Goal: Navigation & Orientation: Find specific page/section

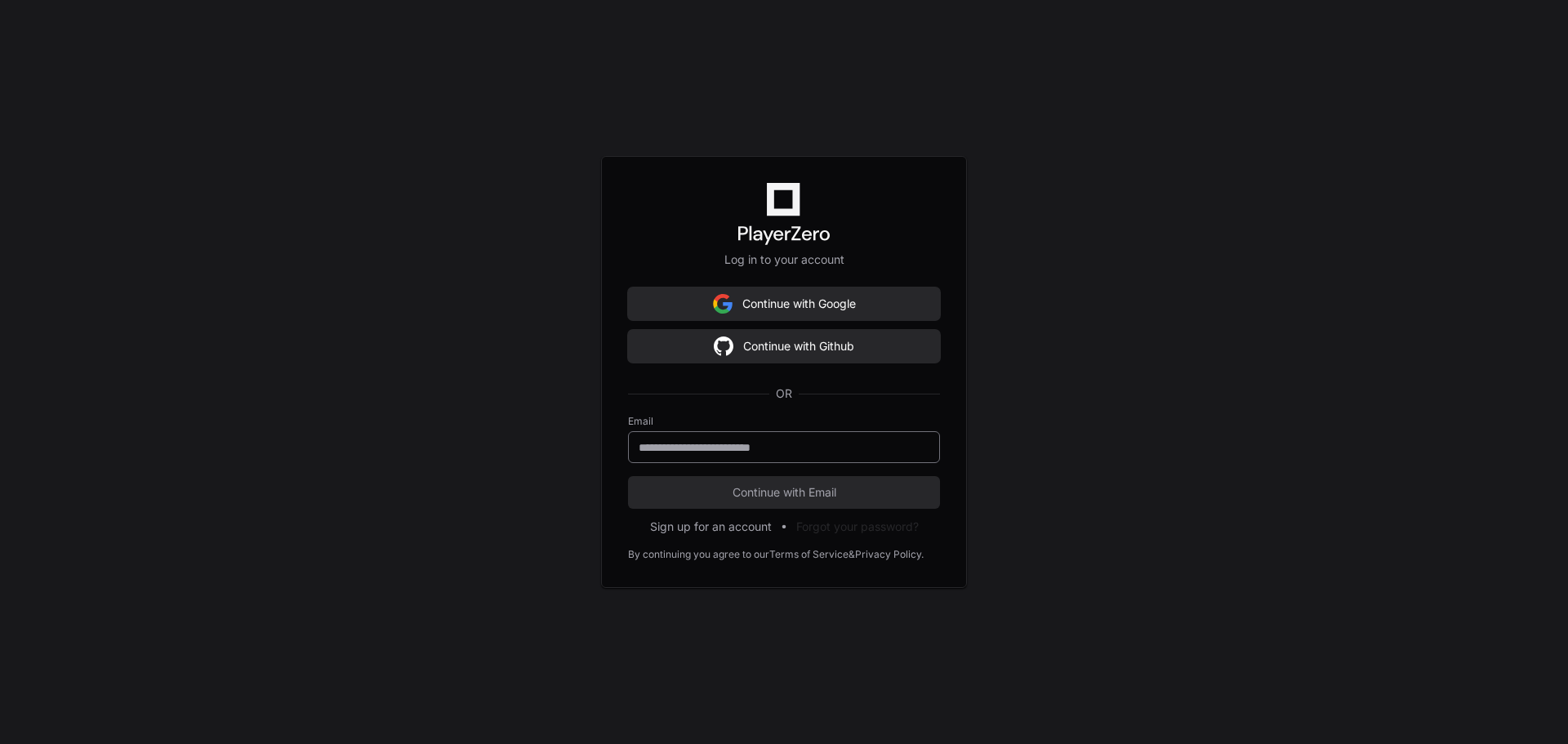
click at [805, 459] on div at bounding box center [784, 447] width 312 height 32
click at [807, 451] on input "email" at bounding box center [784, 448] width 291 height 16
type input "**********"
click at [628, 476] on button "Continue with Email" at bounding box center [784, 492] width 312 height 33
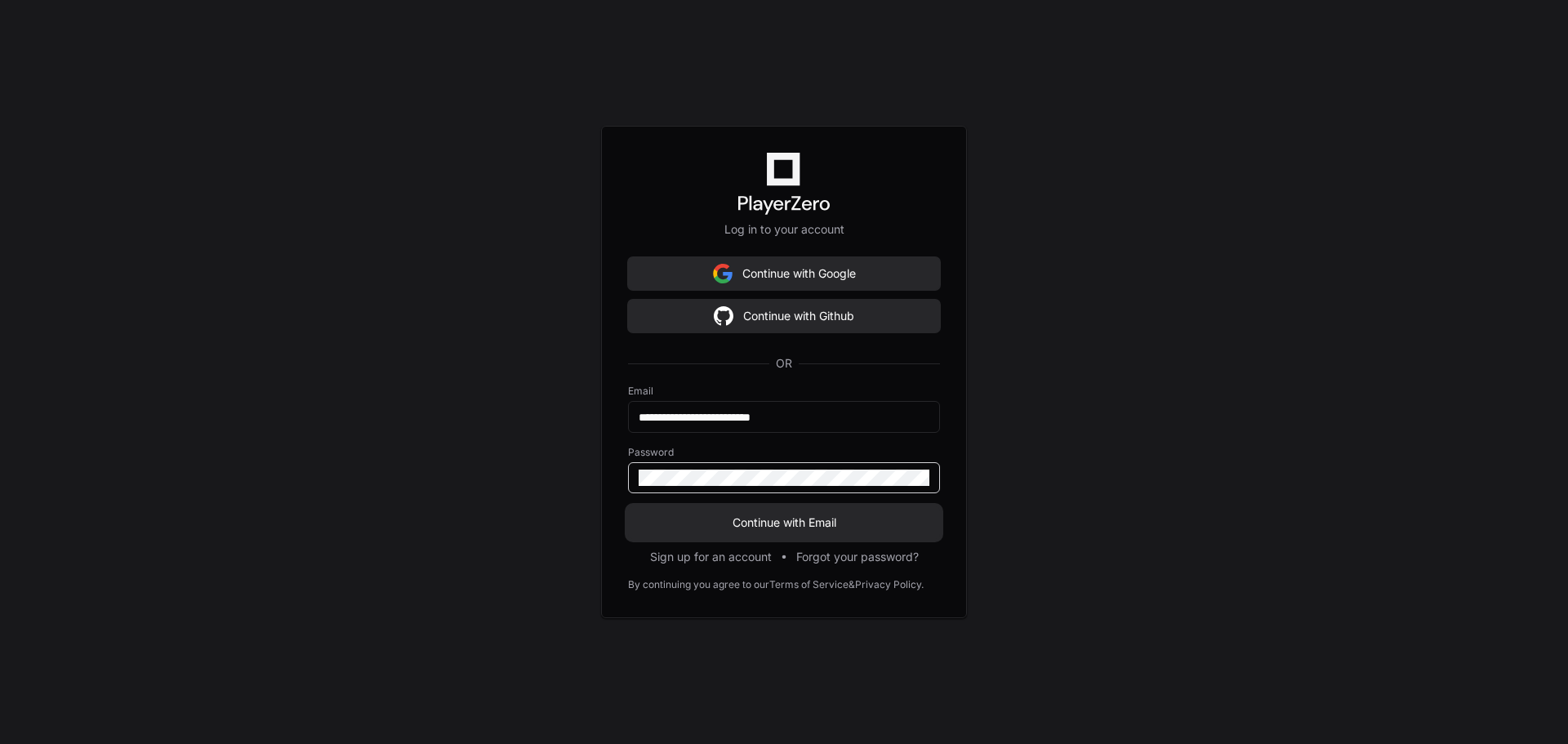
click at [628, 507] on button "Continue with Email" at bounding box center [784, 523] width 312 height 33
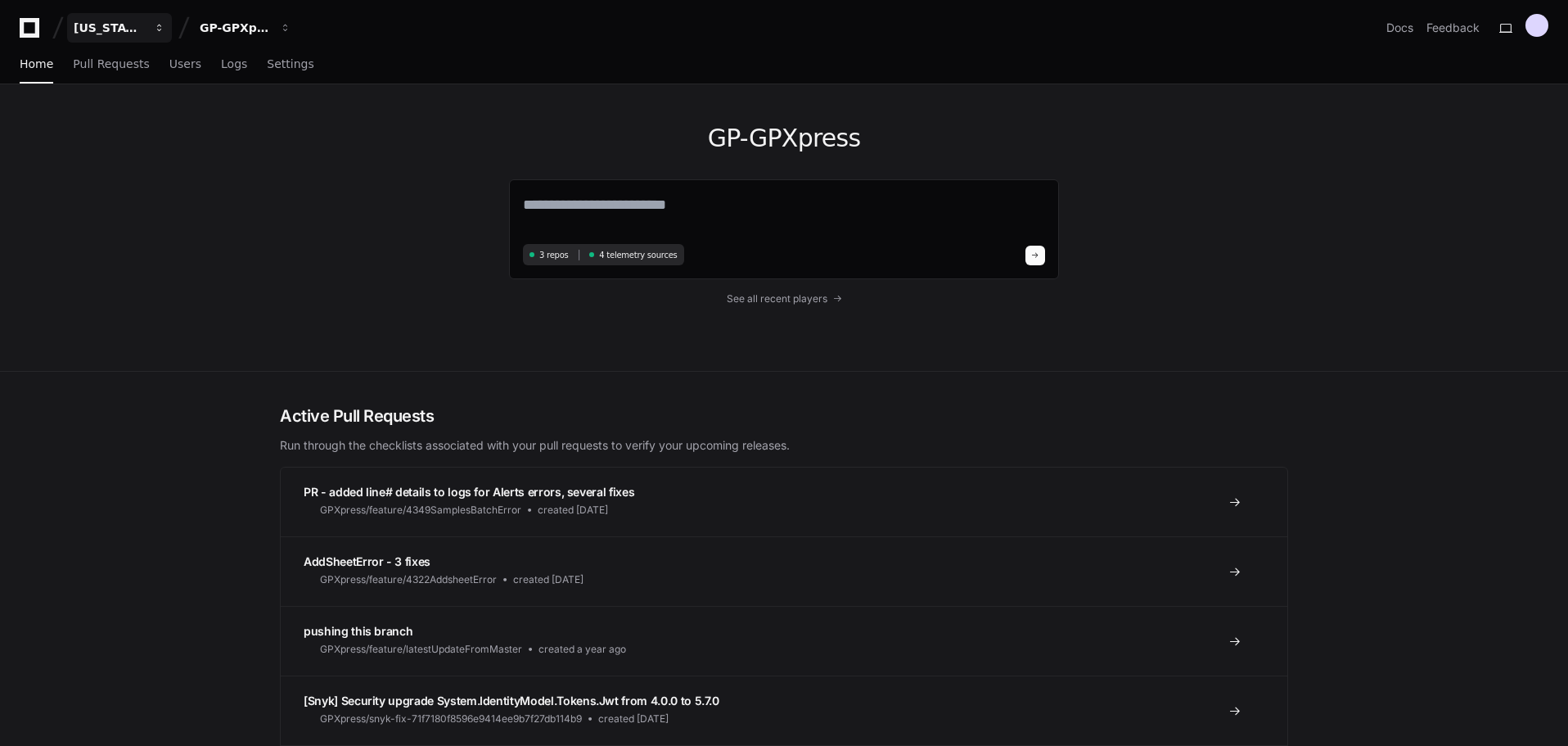
click at [161, 29] on span "button" at bounding box center [159, 28] width 12 height 12
click at [320, 232] on div "GP-GPXpress 3 repos 4 telemetry sources See all recent players" at bounding box center [784, 227] width 1048 height 286
click at [240, 22] on div "GP-GPXpress" at bounding box center [234, 28] width 71 height 16
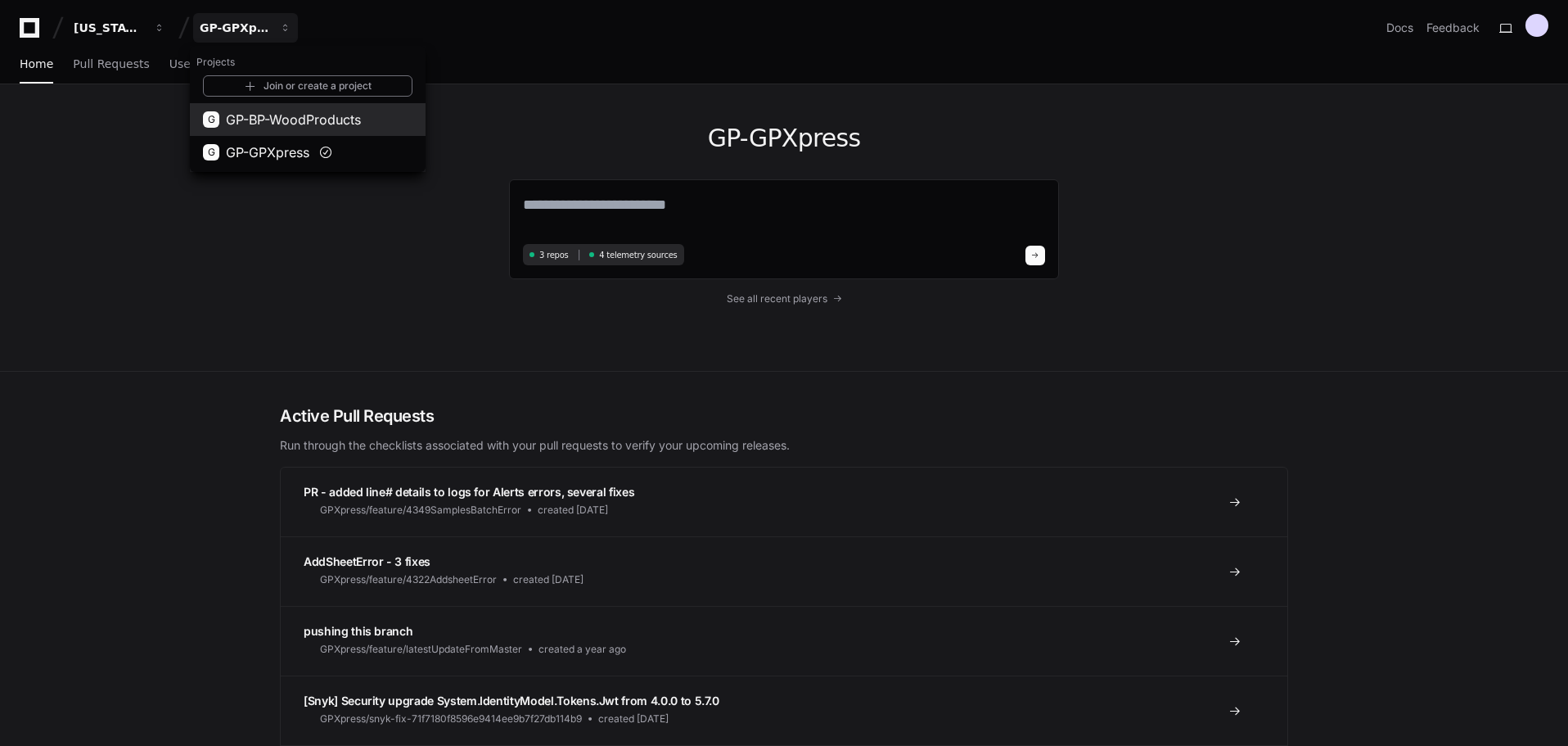
click at [319, 117] on span "GP-BP-WoodProducts" at bounding box center [293, 120] width 135 height 20
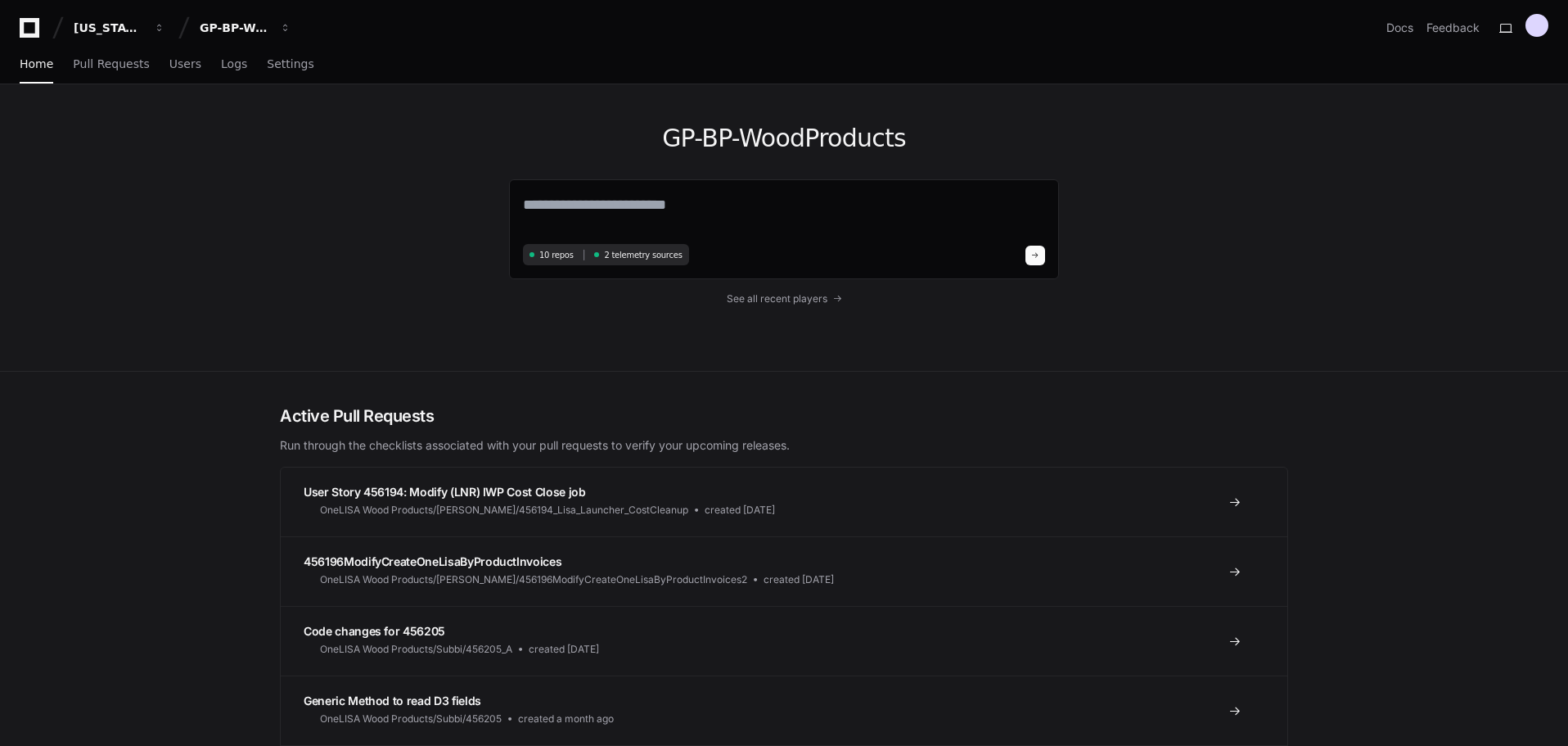
click at [245, 250] on div "GP-BP-WoodProducts 10 repos 2 telemetry sources See all recent players" at bounding box center [784, 227] width 1568 height 287
click at [275, 67] on span "Settings" at bounding box center [290, 64] width 46 height 10
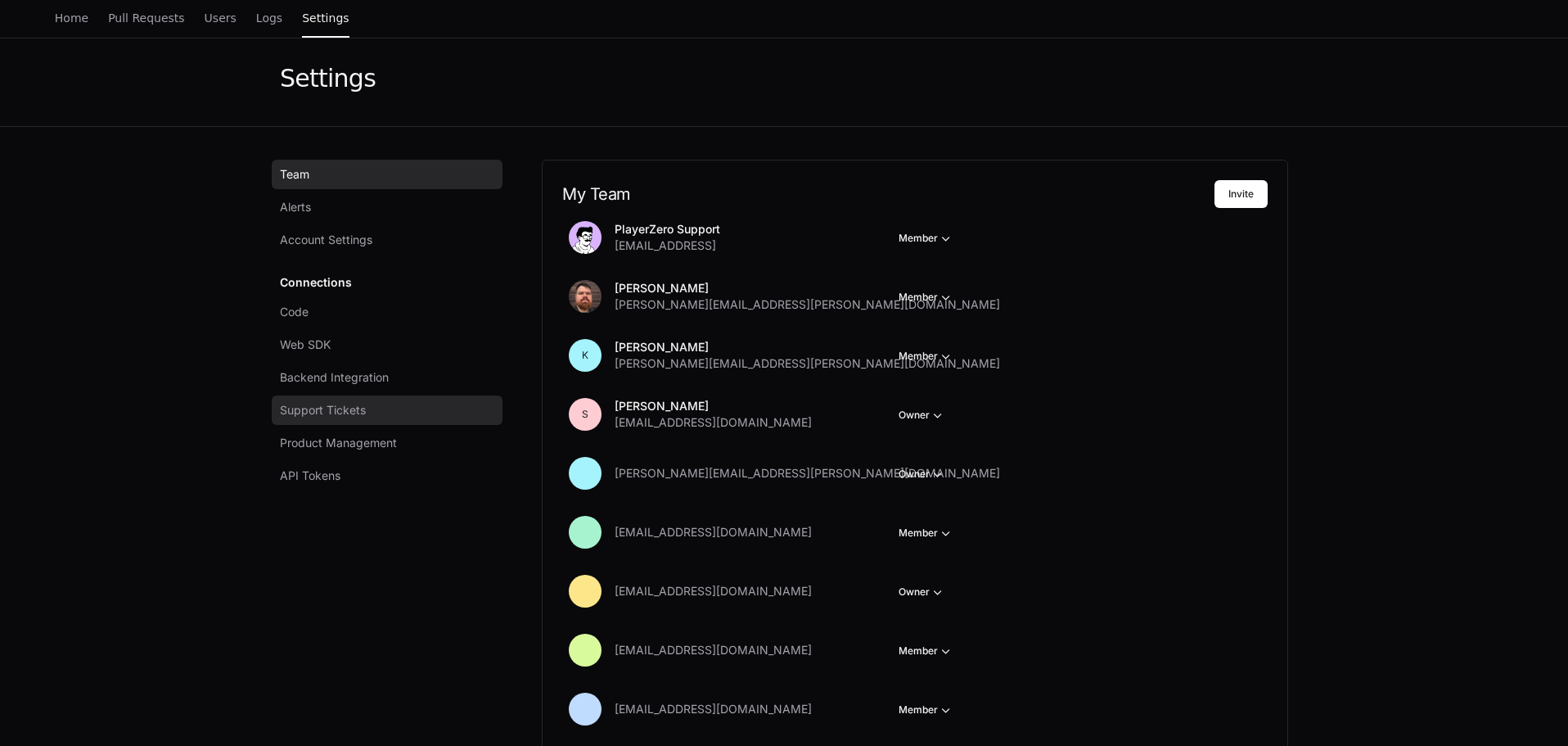
scroll to position [82, 0]
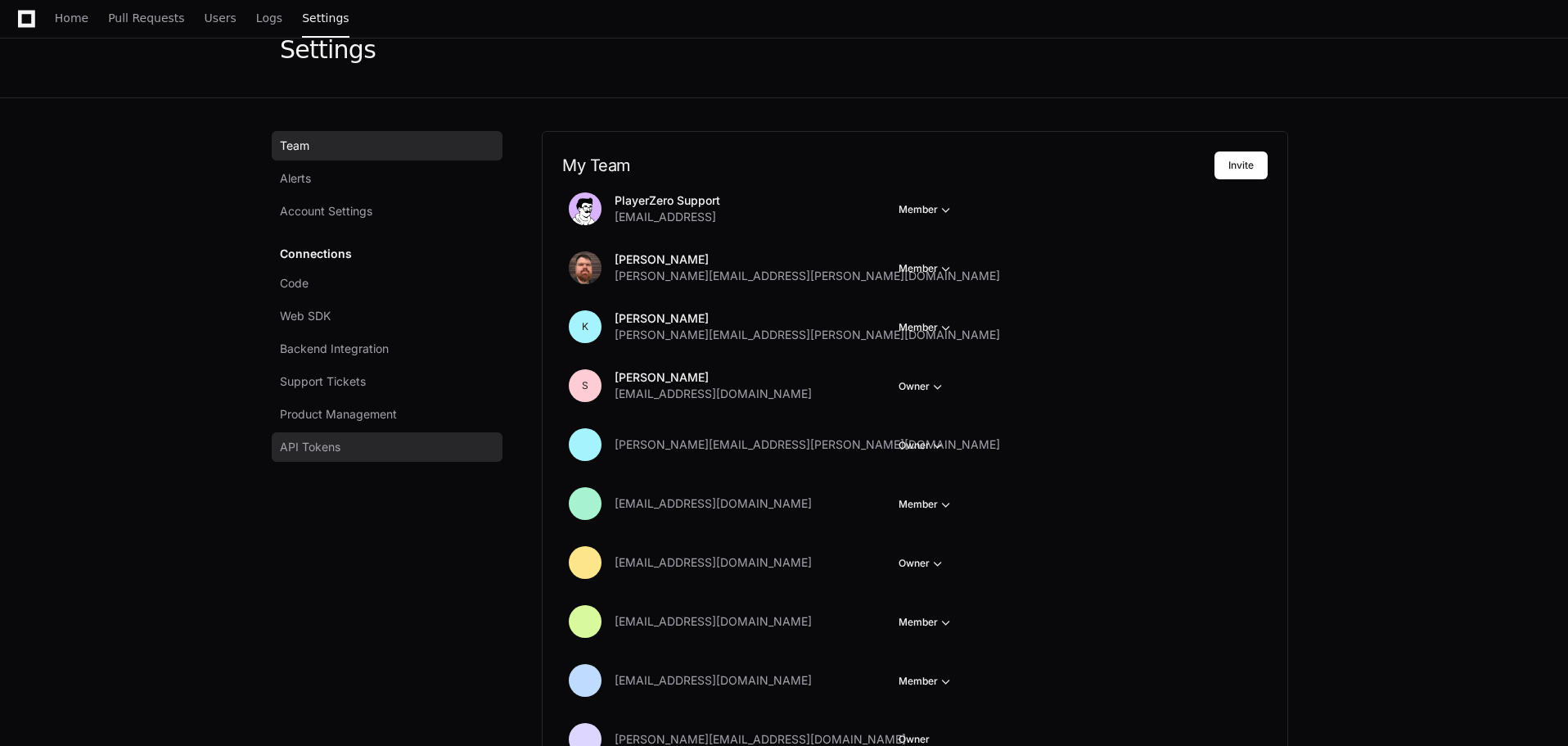
click at [341, 446] on span "API Tokens" at bounding box center [310, 447] width 61 height 16
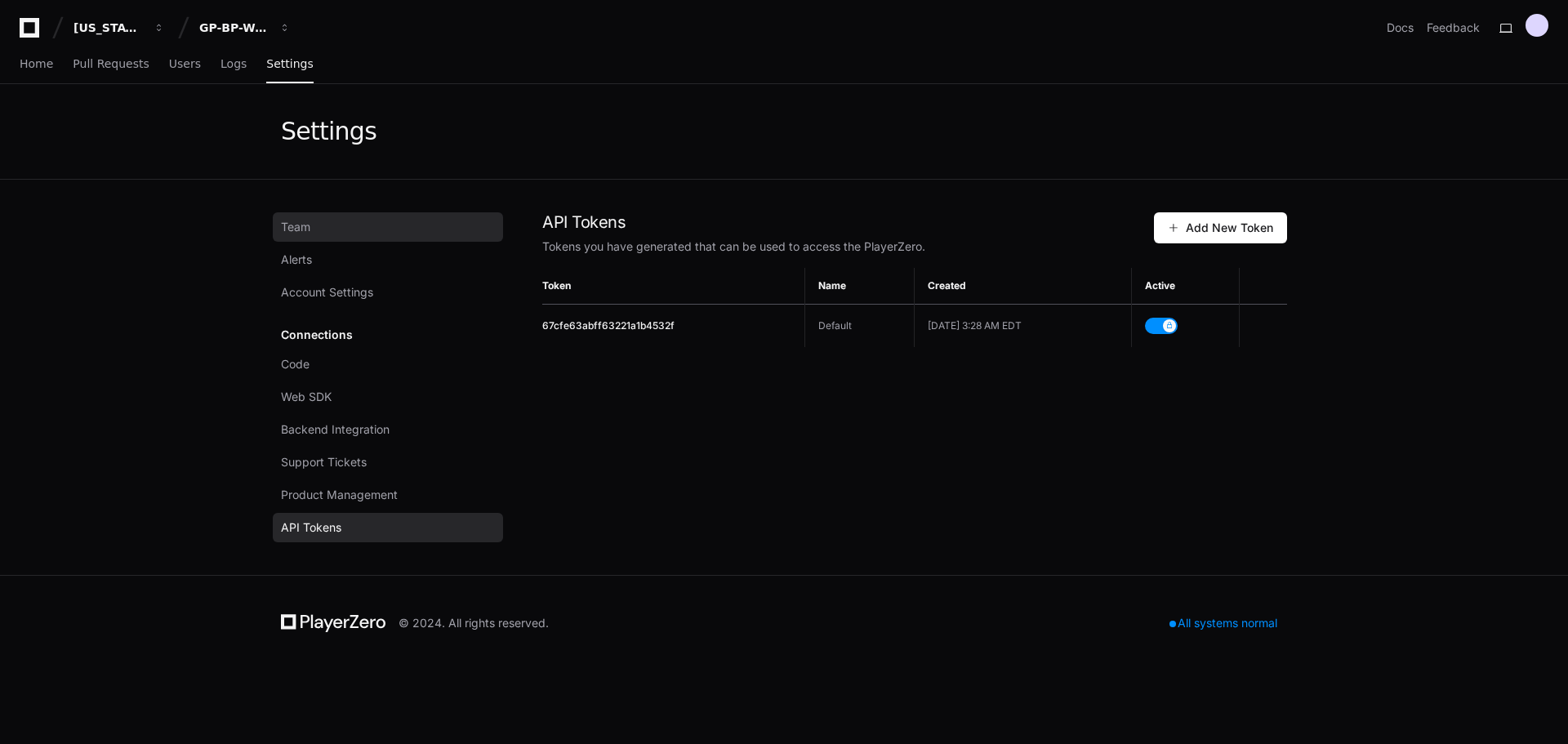
click at [299, 220] on span "Team" at bounding box center [295, 227] width 29 height 16
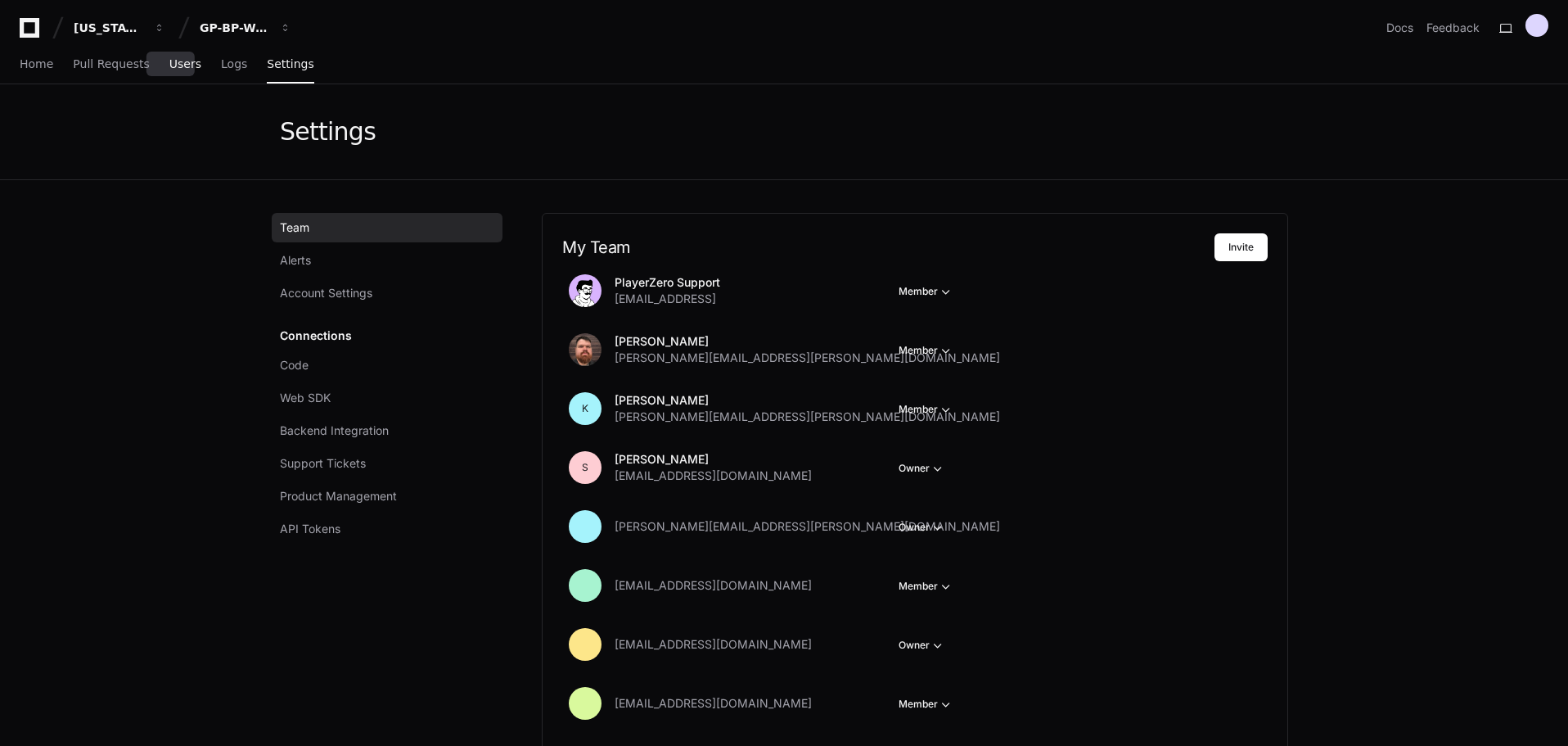
click at [181, 69] on span "Users" at bounding box center [186, 64] width 32 height 10
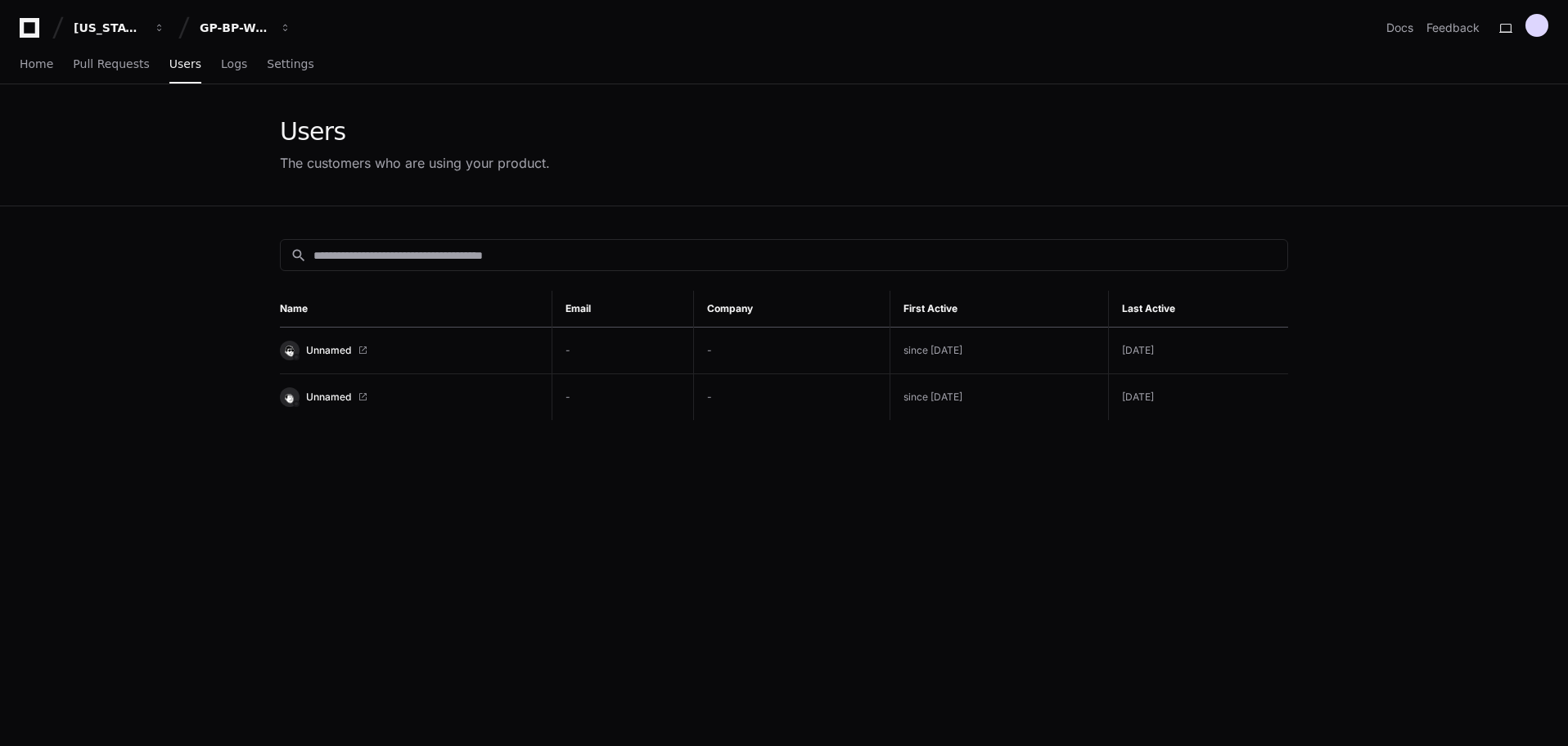
click at [78, 12] on div "[US_STATE] Pacific GP-BP-WoodProducts Docs Feedback" at bounding box center [784, 21] width 1568 height 43
click at [76, 18] on button "[US_STATE] Pacific" at bounding box center [119, 28] width 105 height 30
click at [34, 22] on icon at bounding box center [30, 28] width 20 height 20
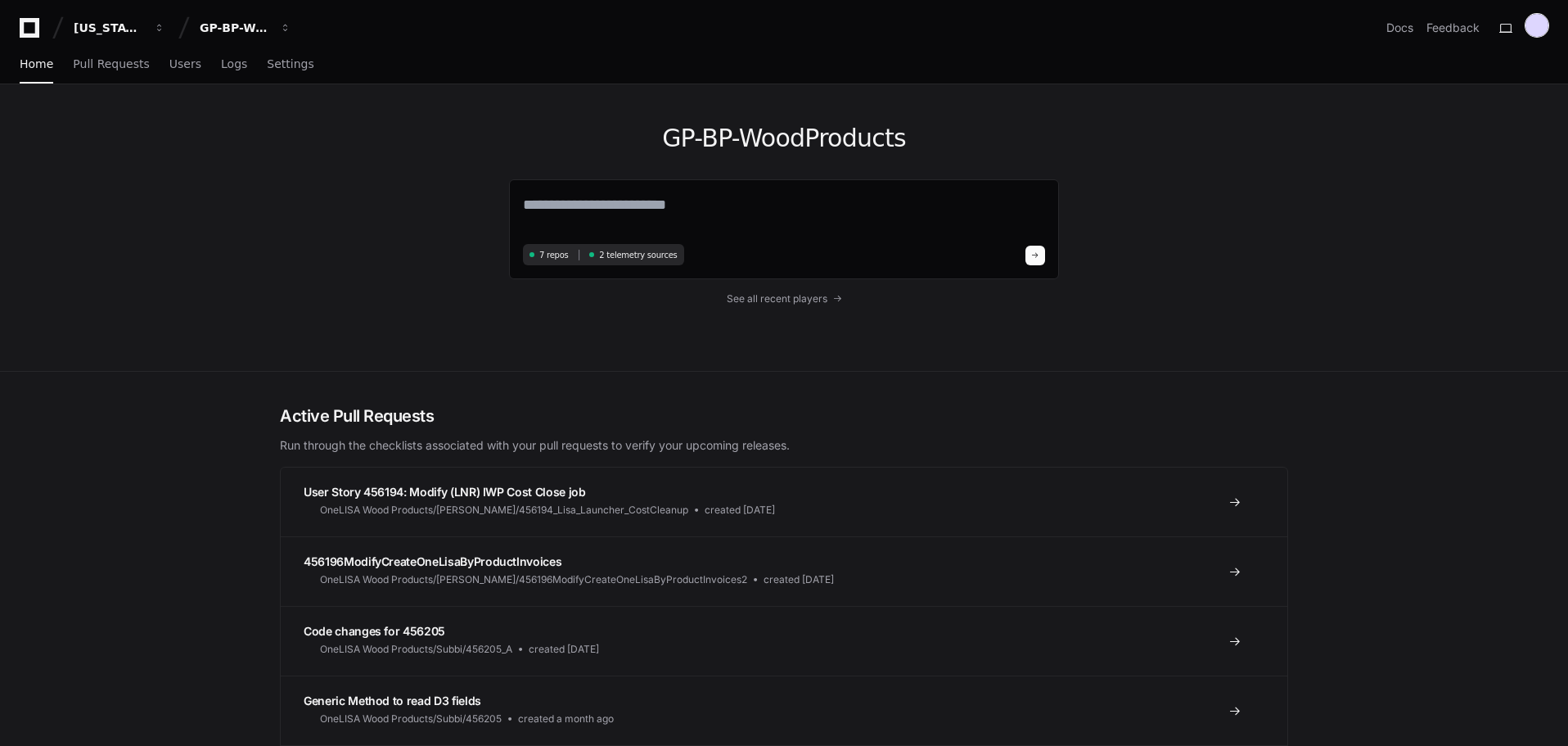
click at [1530, 21] on div at bounding box center [1538, 26] width 23 height 23
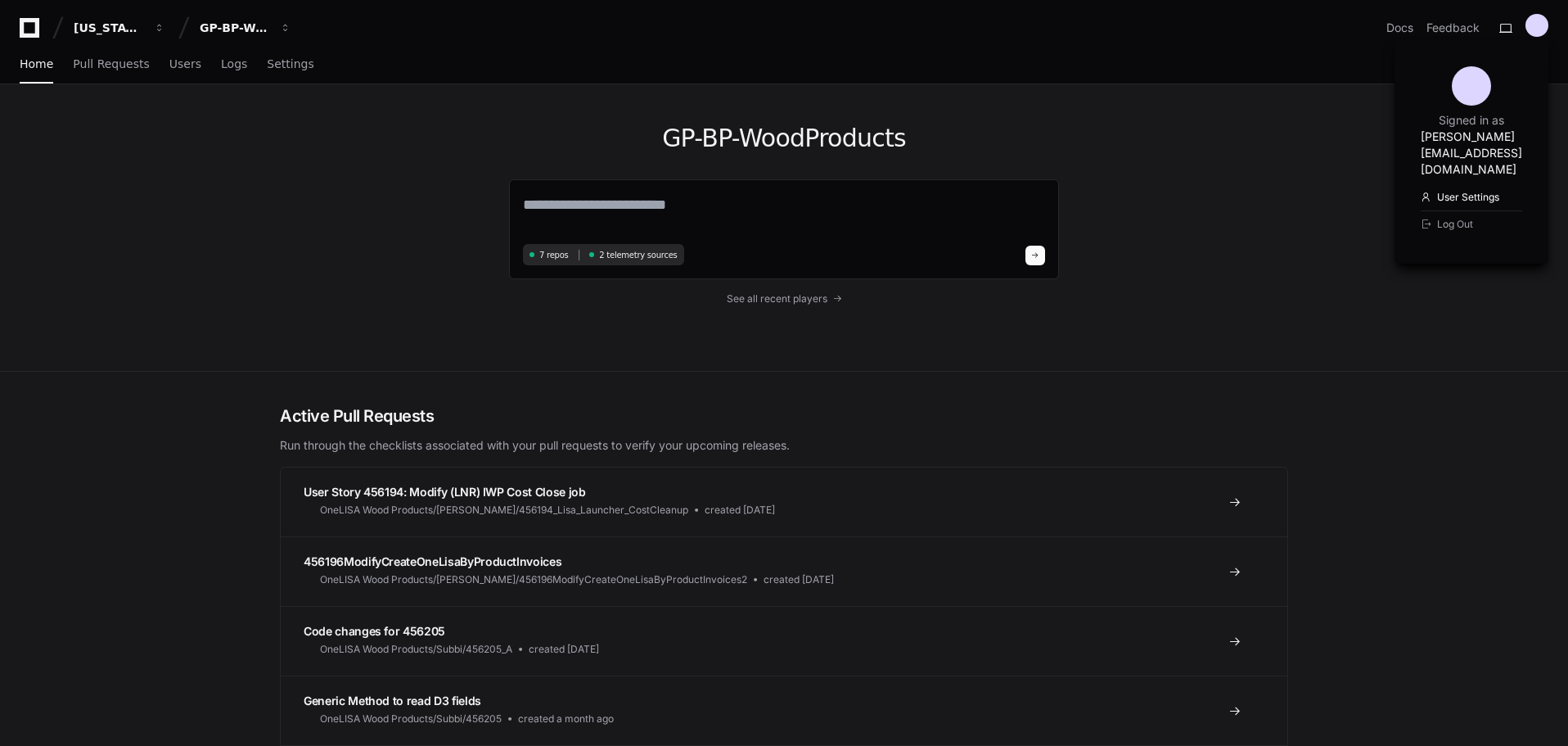
click at [1420, 184] on link "User Settings" at bounding box center [1471, 197] width 102 height 26
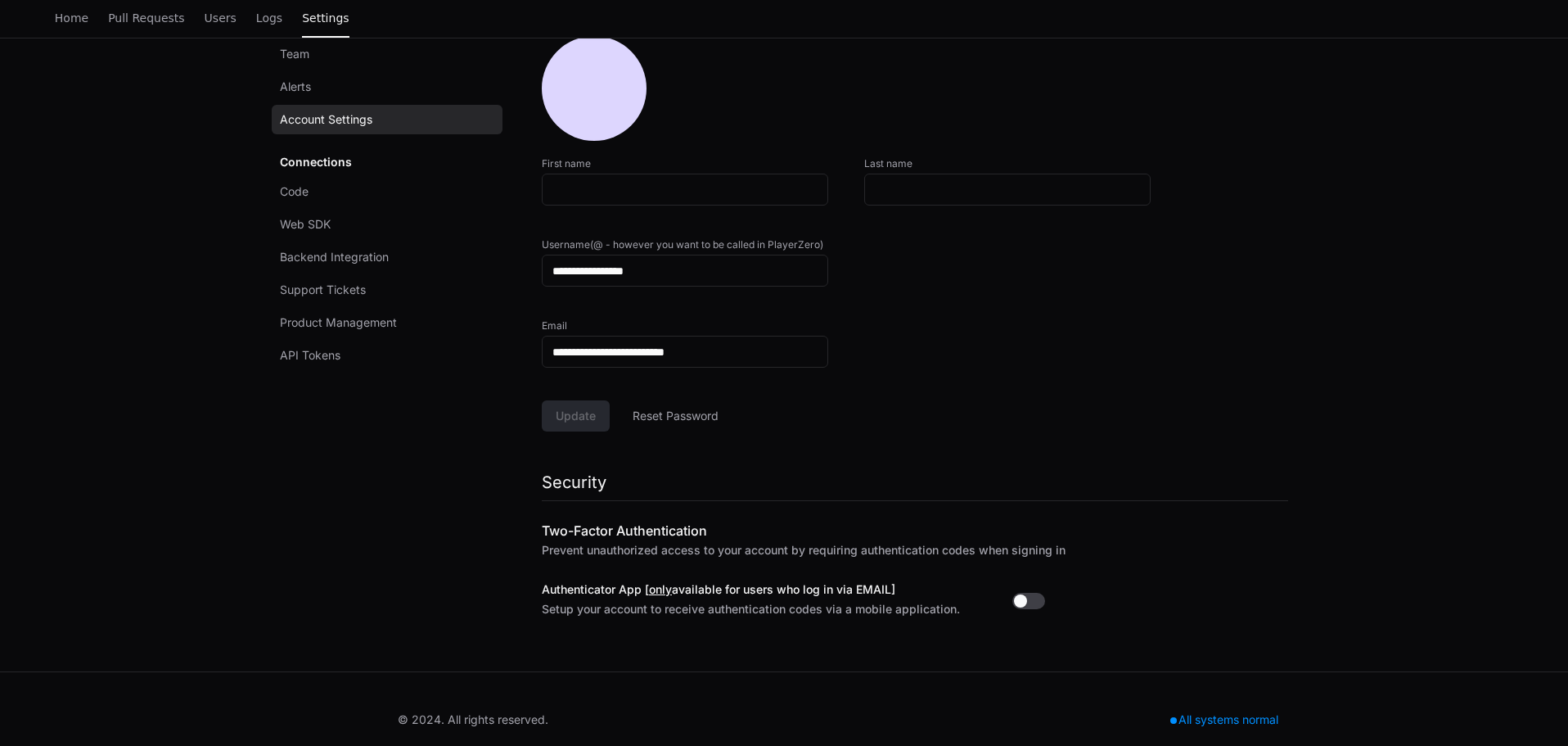
scroll to position [270, 0]
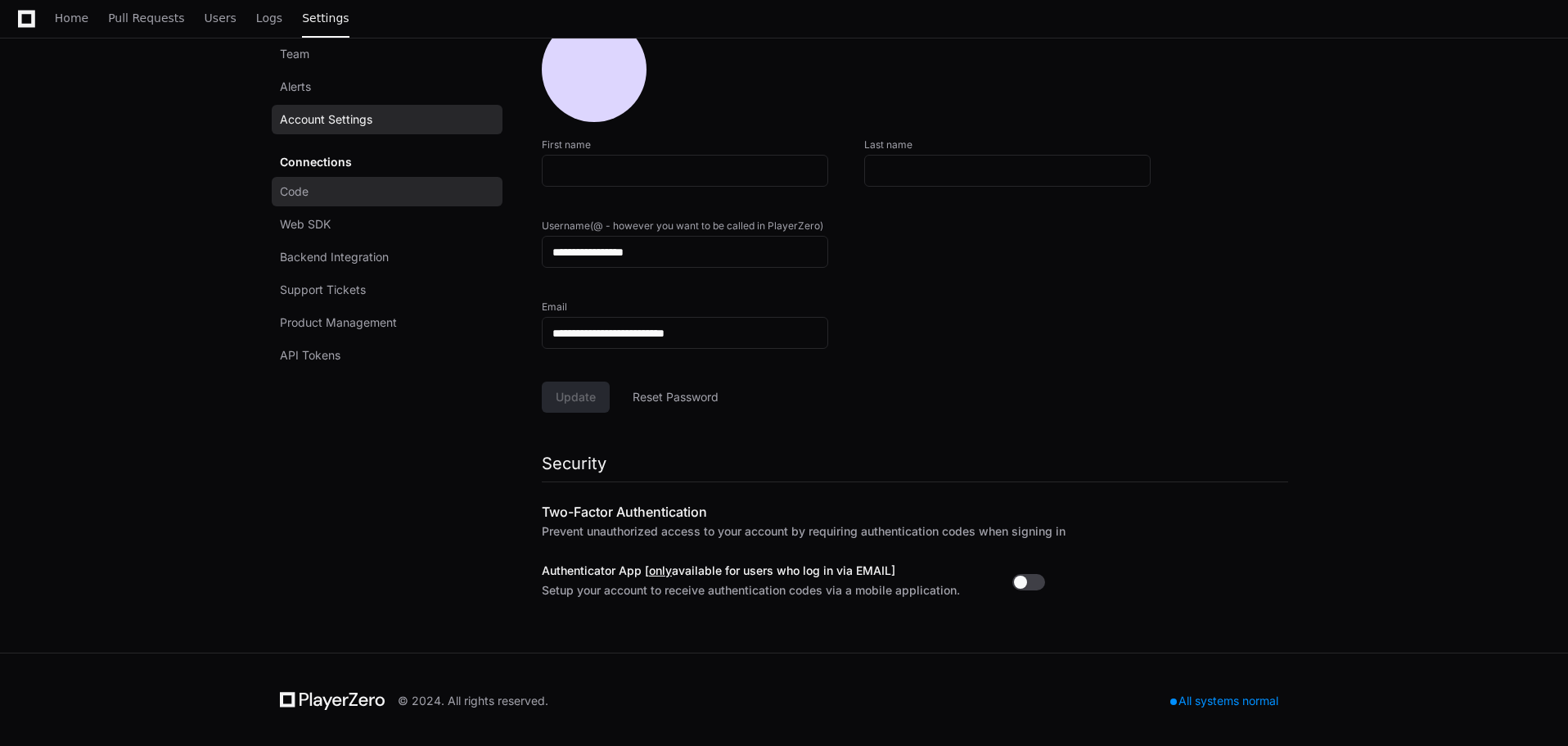
click at [375, 197] on link "Code" at bounding box center [387, 191] width 231 height 30
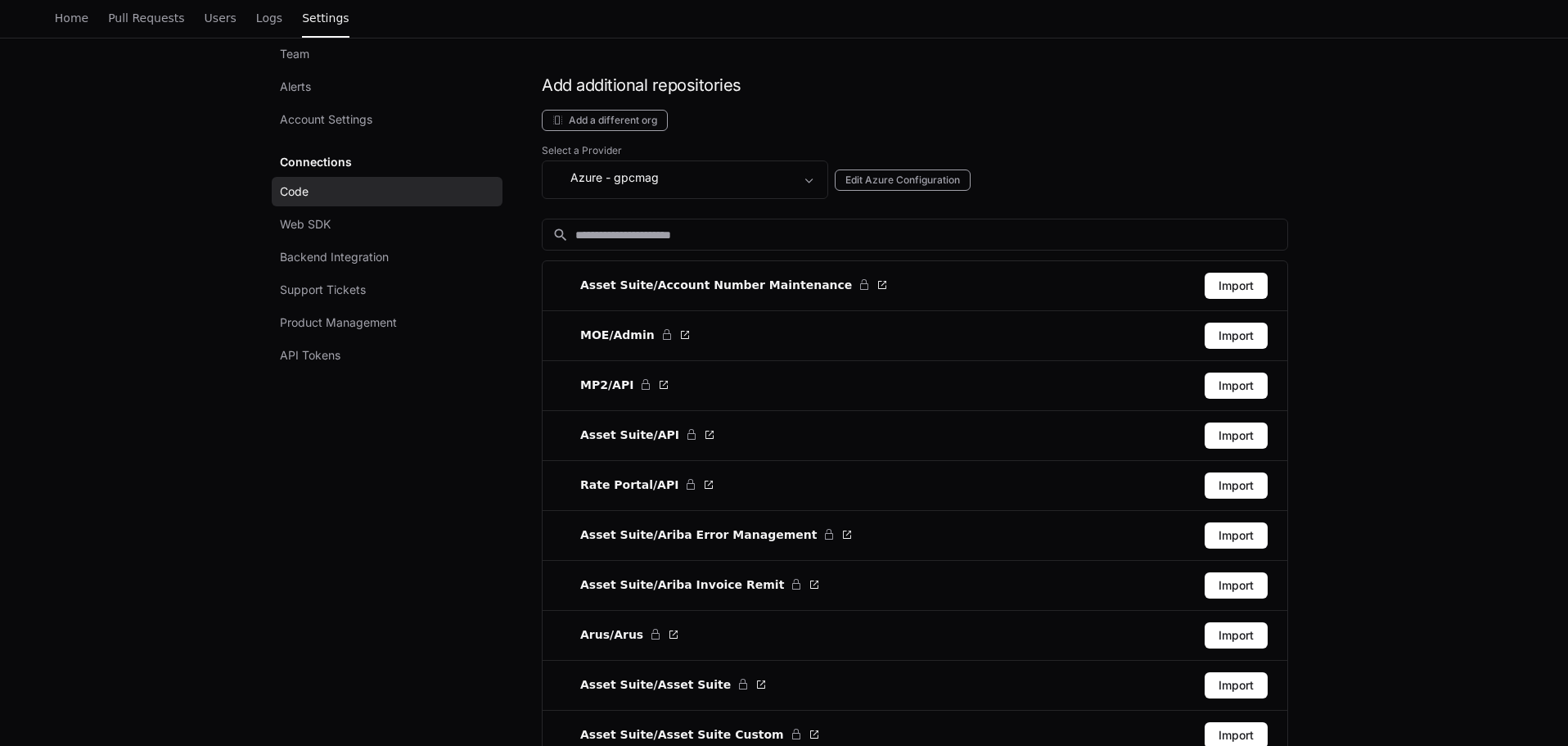
scroll to position [901, 0]
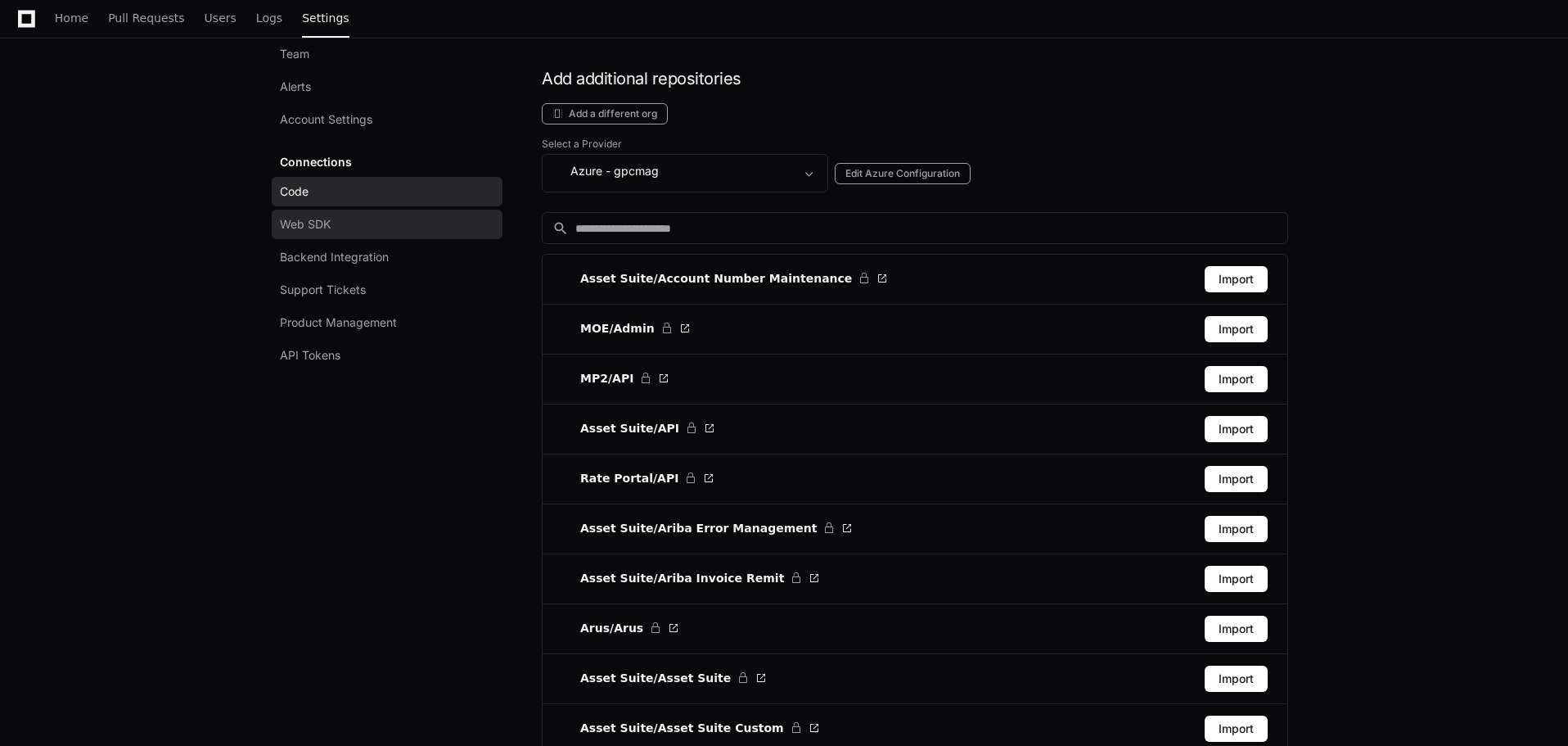
click at [308, 232] on span "Web SDK" at bounding box center [305, 225] width 51 height 16
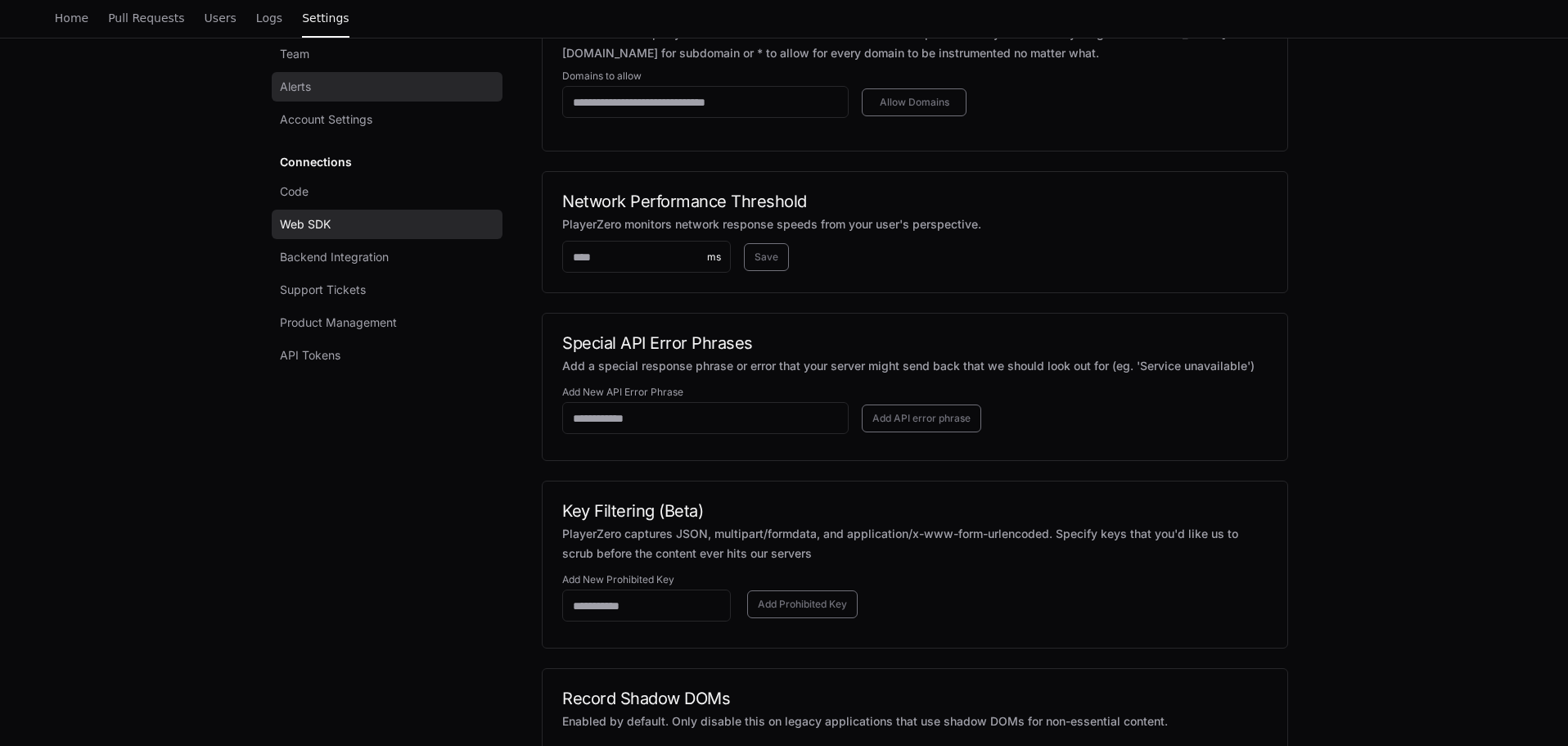
click at [310, 258] on div "Team Alerts Account Settings Connections Code Web SDK Backend Integration Suppo…" at bounding box center [391, 205] width 223 height 331
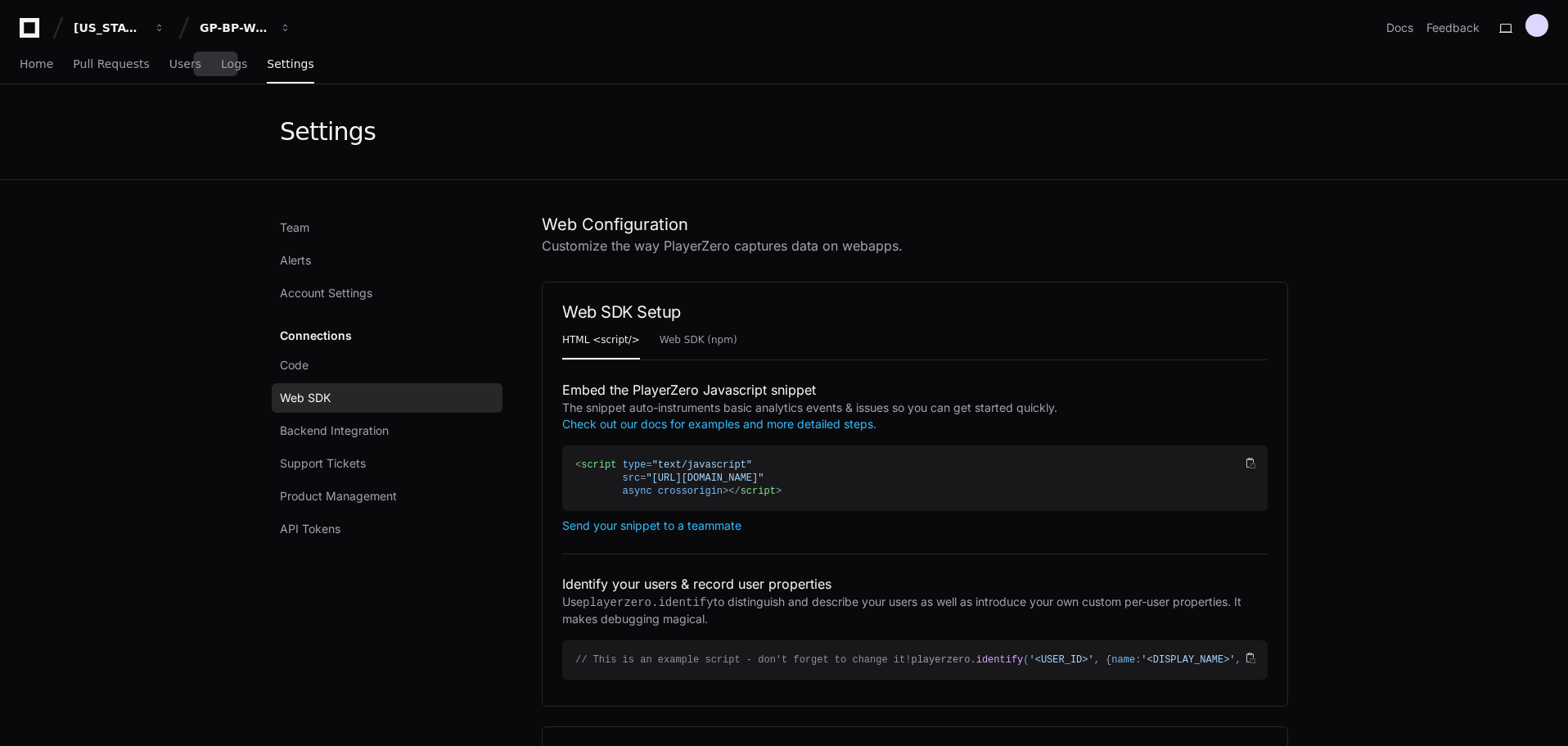
click at [187, 64] on div "Home Pull Requests Users Logs Settings" at bounding box center [167, 64] width 295 height 38
click at [170, 67] on span "Users" at bounding box center [186, 64] width 32 height 10
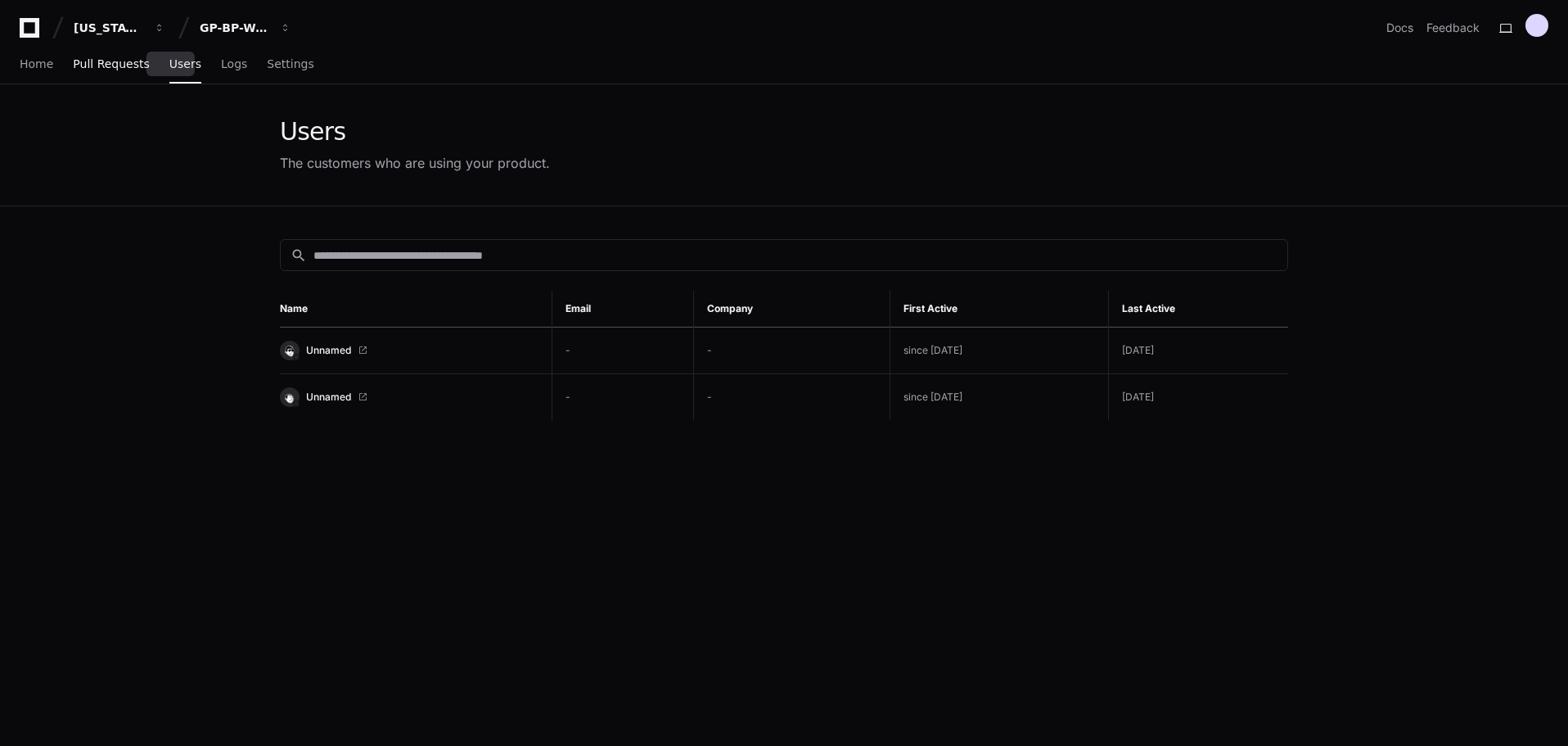
click at [126, 62] on span "Pull Requests" at bounding box center [110, 64] width 76 height 10
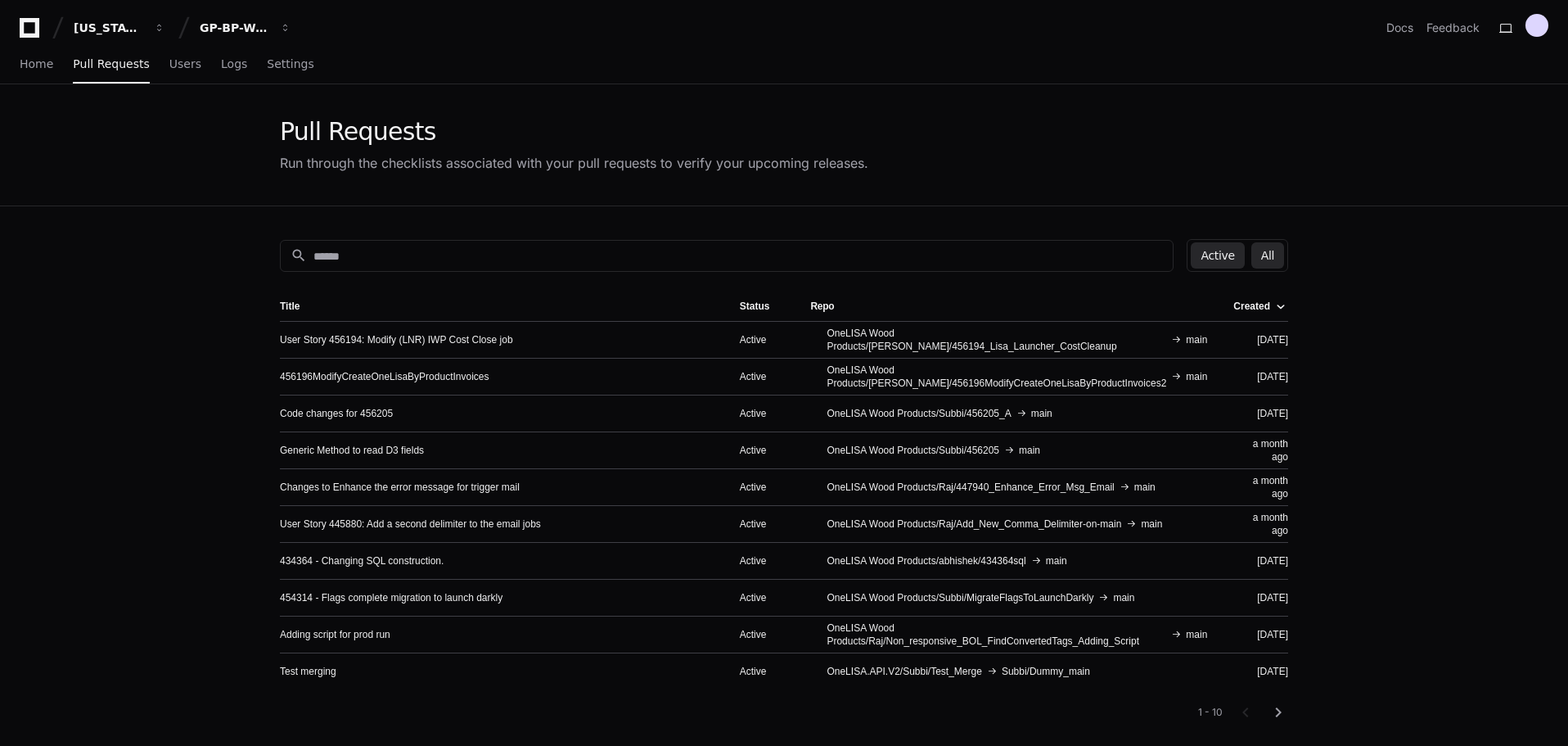
click at [1268, 251] on button "All" at bounding box center [1268, 255] width 33 height 26
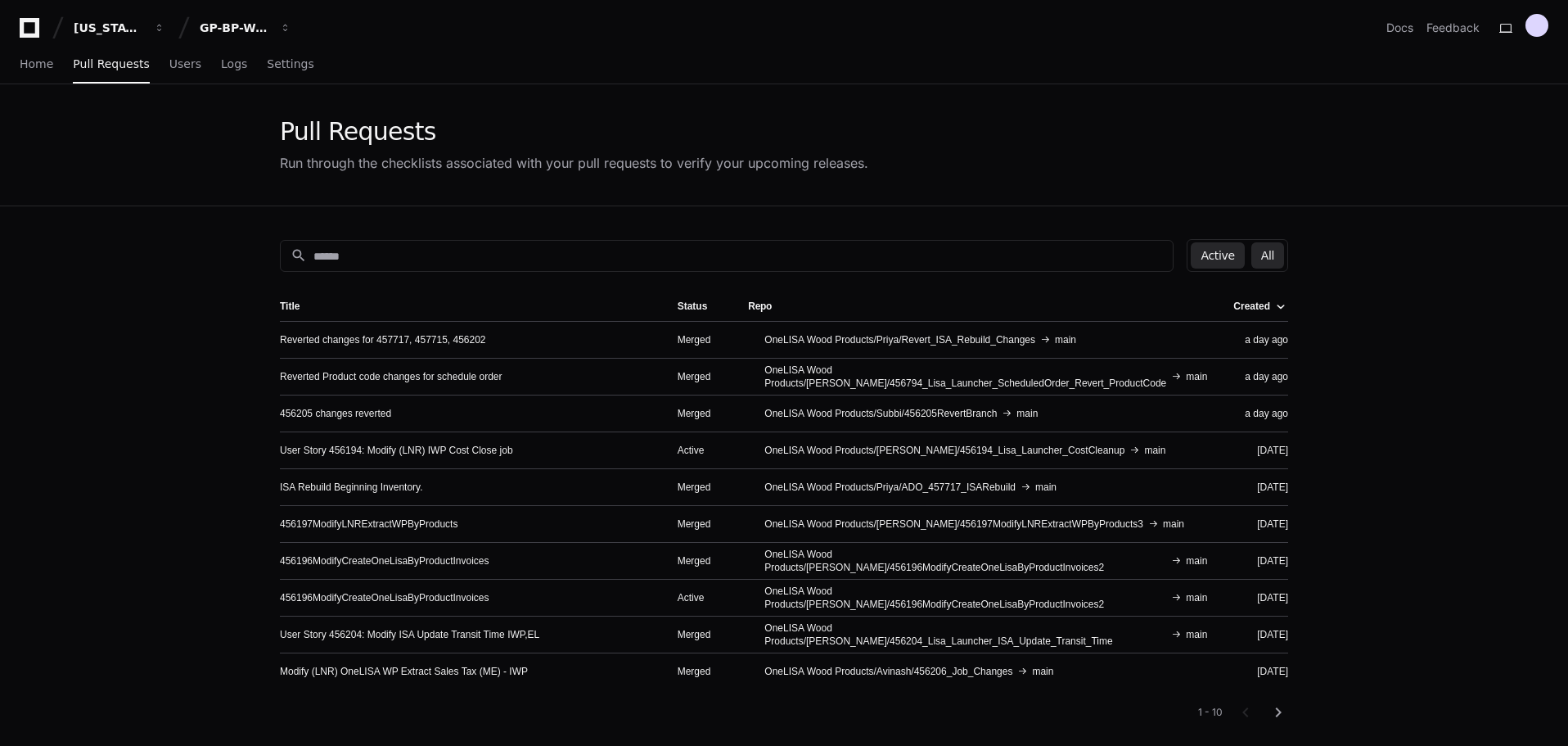
click at [1241, 251] on button "Active" at bounding box center [1218, 255] width 54 height 26
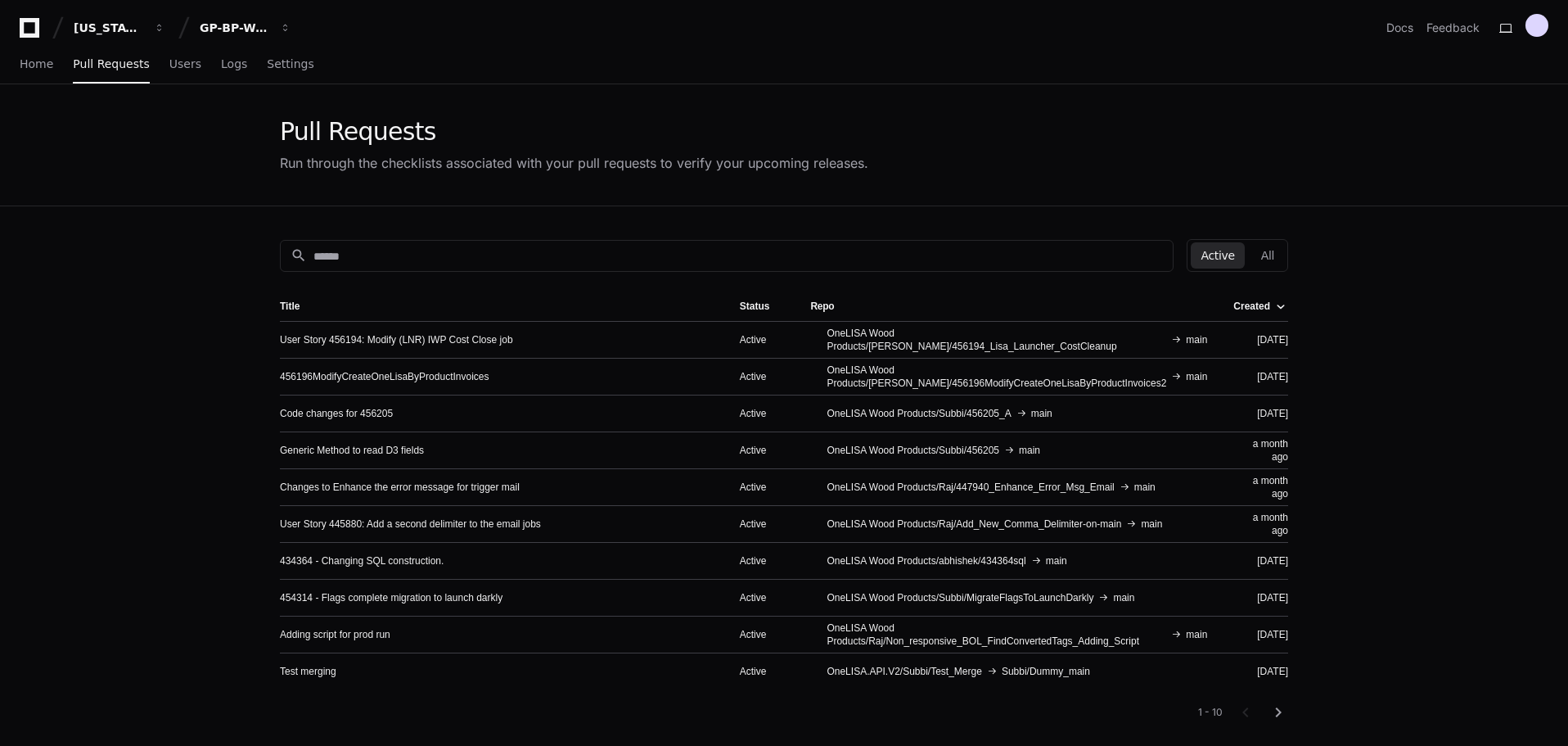
click at [1439, 227] on app-pull-request-list-page "Pull Requests Run through the checklists associated with your pull requests to …" at bounding box center [784, 518] width 1568 height 868
drag, startPoint x: 1509, startPoint y: 24, endPoint x: 1448, endPoint y: 106, distance: 102.2
click at [1438, 112] on div "[US_STATE] Pacific GP-BP-WoodProducts Docs Feedback Home Pull Requests Users Lo…" at bounding box center [784, 524] width 1568 height 1048
click at [1541, 28] on div at bounding box center [1538, 26] width 23 height 23
click at [1213, 72] on div "Home Pull Requests Users Logs Settings" at bounding box center [784, 64] width 1529 height 38
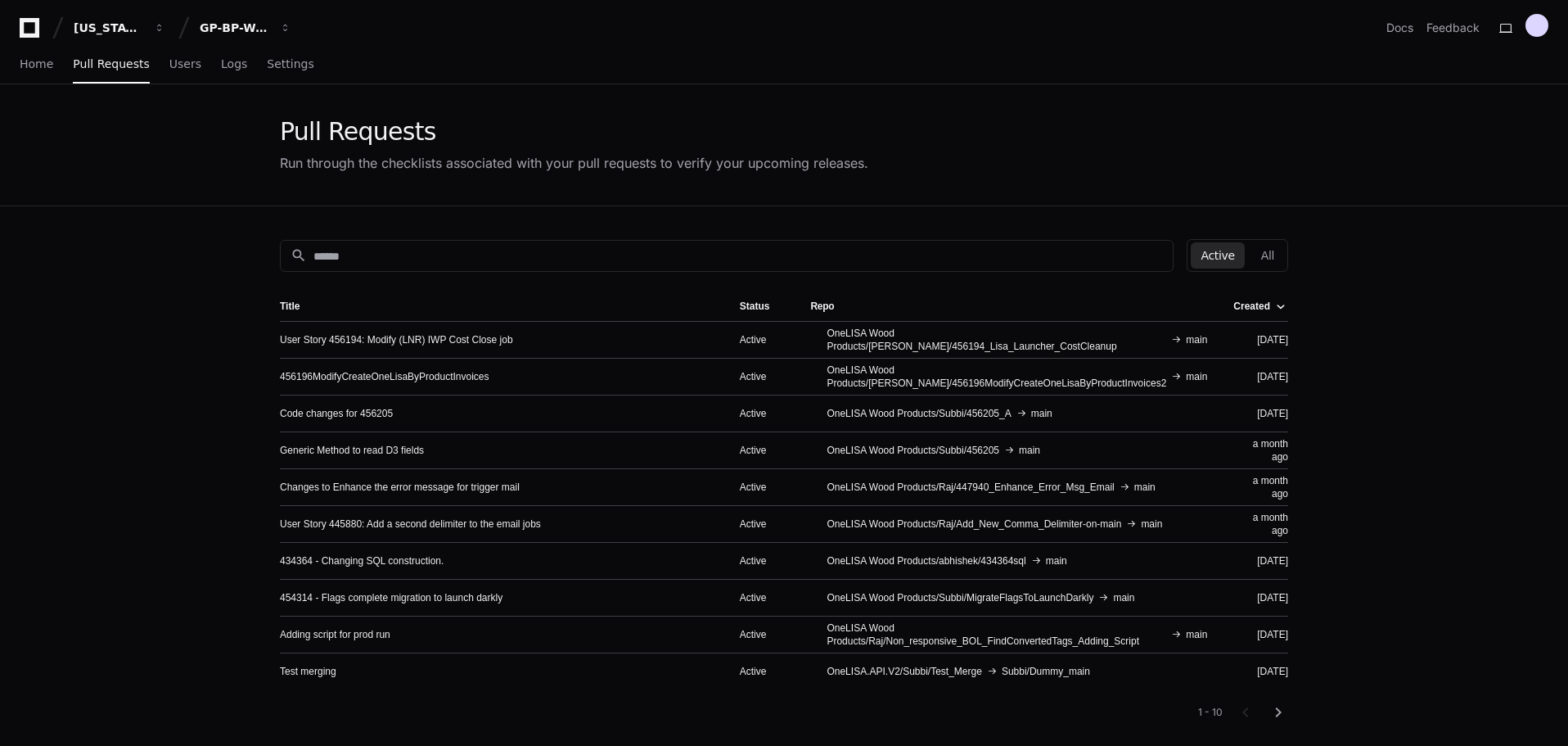
drag, startPoint x: 146, startPoint y: 388, endPoint x: 179, endPoint y: 286, distance: 107.2
click at [146, 388] on app-pull-request-list-page "Pull Requests Run through the checklists associated with your pull requests to …" at bounding box center [784, 518] width 1568 height 868
